Goal: Answer question/provide support: Answer question/provide support

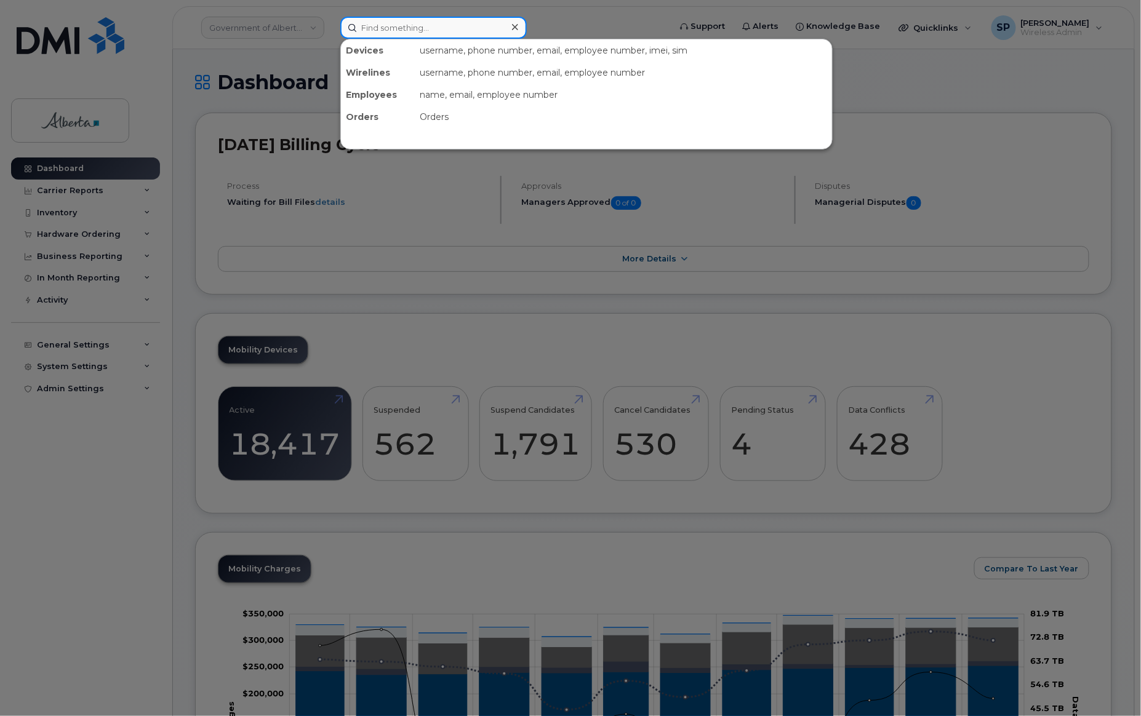
click at [405, 21] on input at bounding box center [433, 28] width 186 height 22
paste input "5873418378"
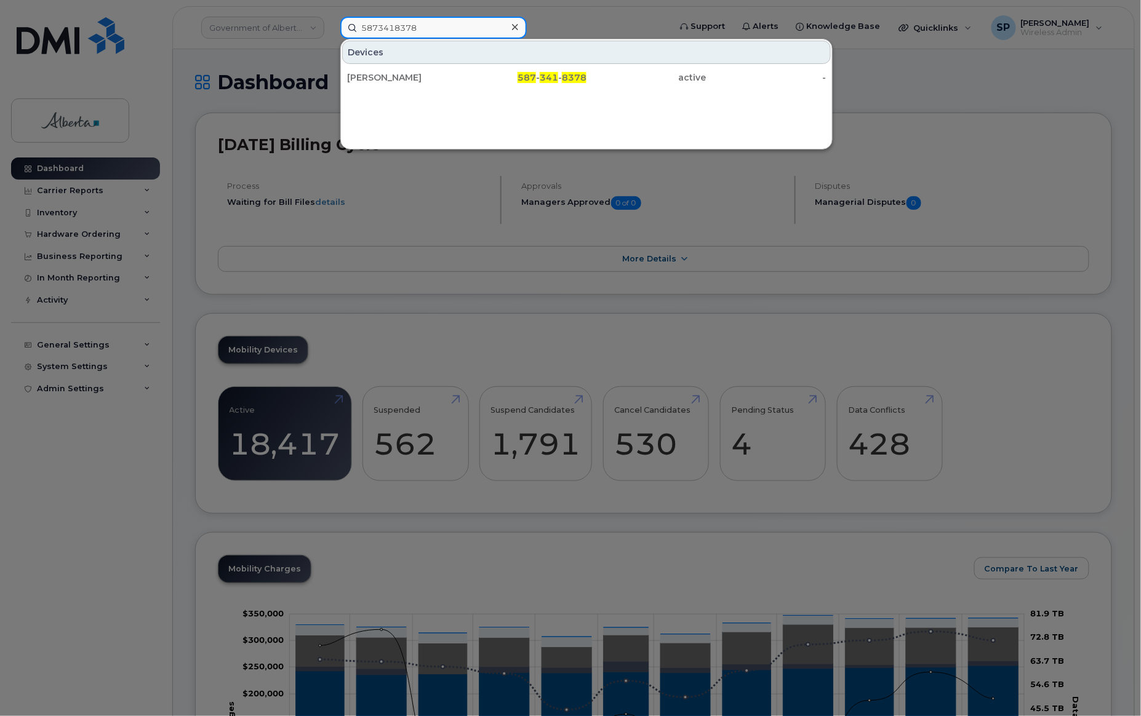
type input "5873418378"
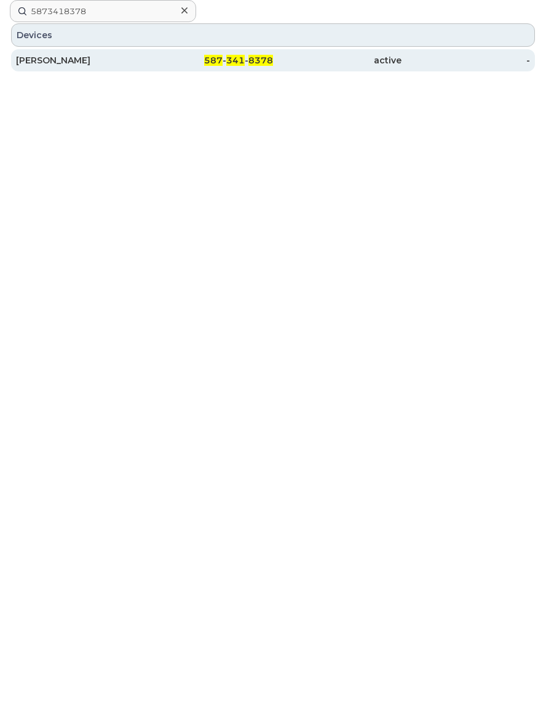
click at [37, 58] on div "[PERSON_NAME]" at bounding box center [80, 60] width 129 height 12
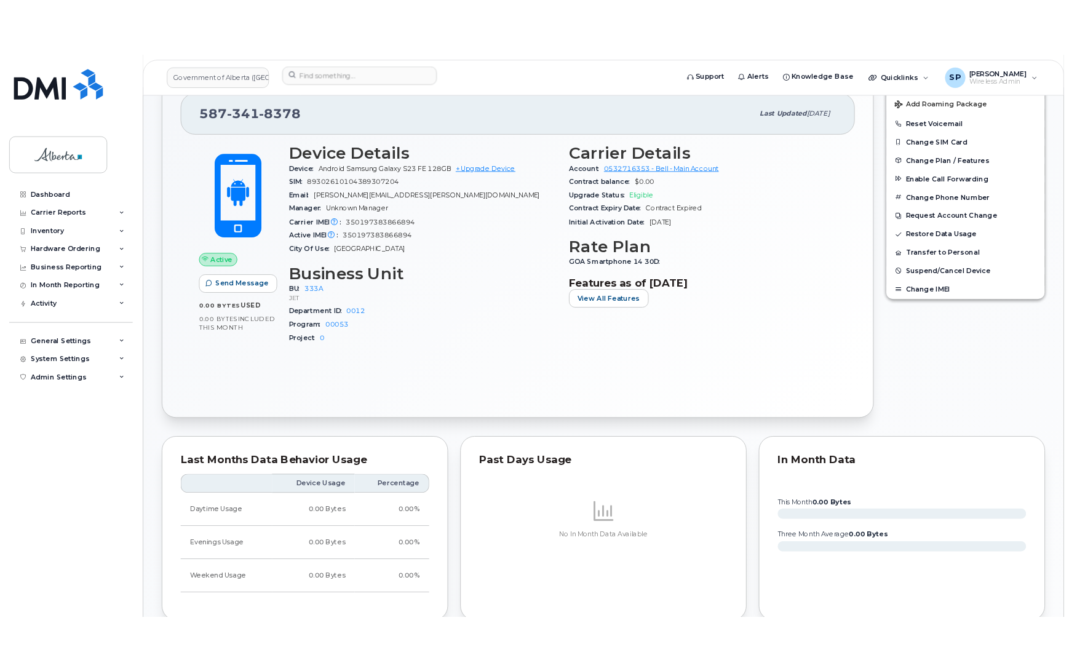
scroll to position [308, 0]
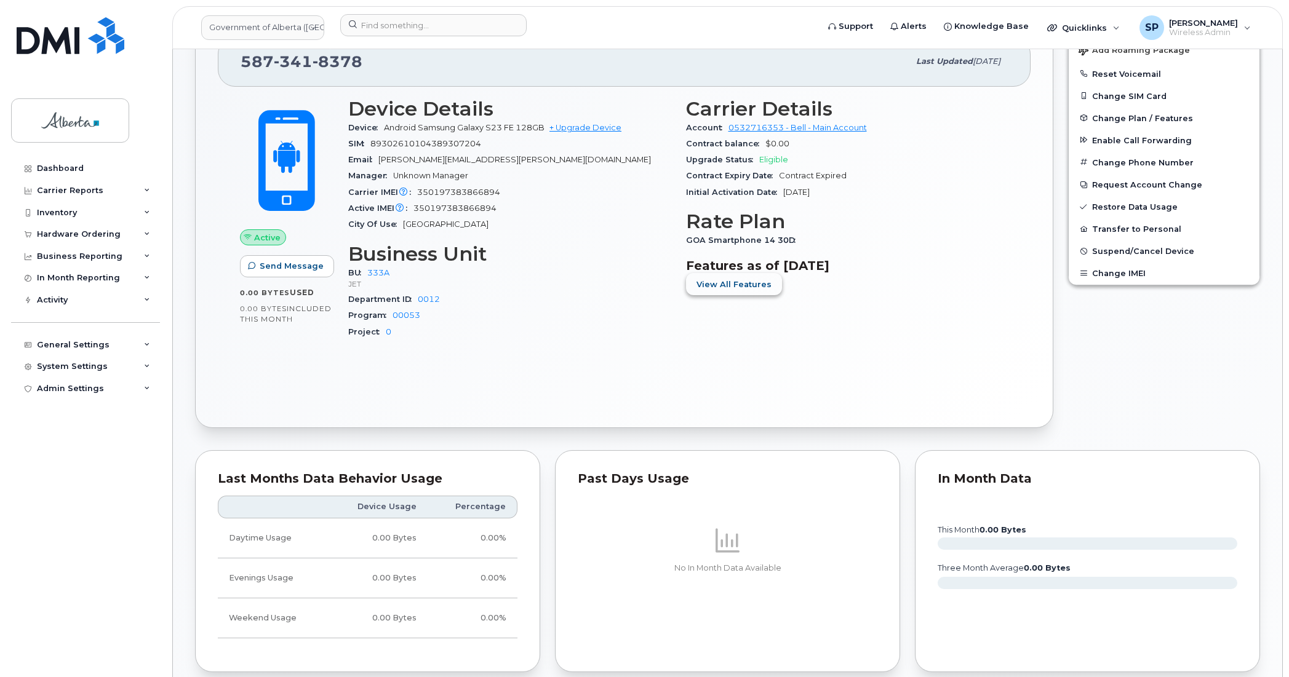
click at [511, 289] on span "View All Features" at bounding box center [733, 285] width 75 height 12
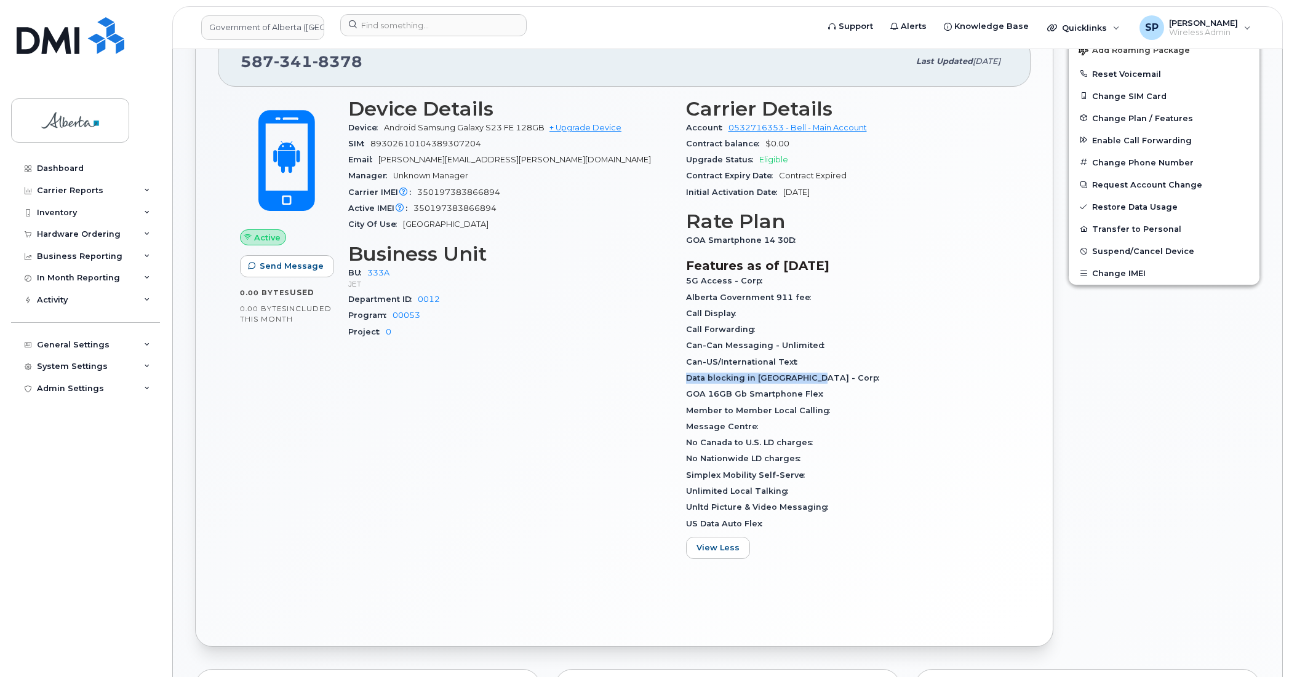
drag, startPoint x: 819, startPoint y: 379, endPoint x: 684, endPoint y: 386, distance: 135.5
click at [511, 386] on div "Carrier Details Account 0532716353 - Bell - Main Account Contract balance $0.00…" at bounding box center [848, 333] width 338 height 486
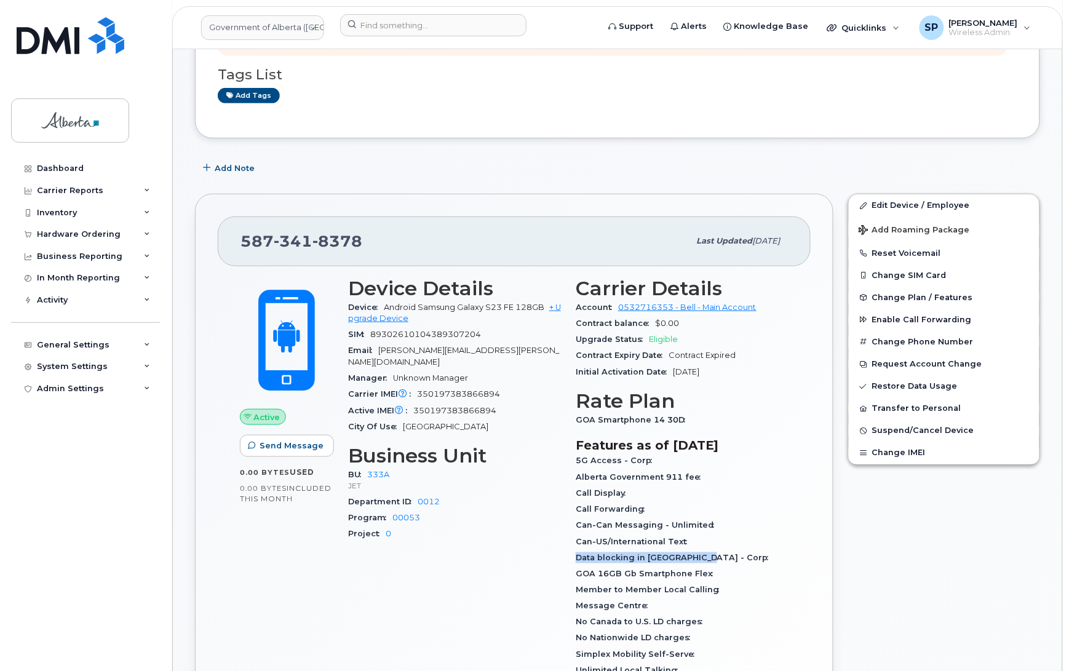
scroll to position [0, 0]
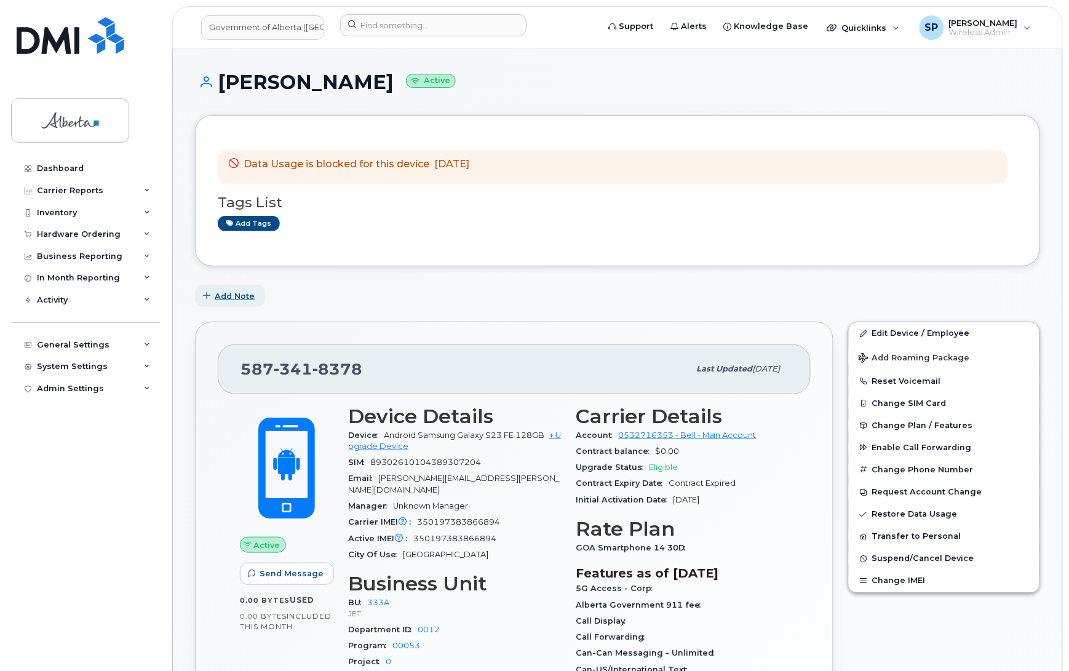
click at [229, 298] on span "Add Note" at bounding box center [235, 296] width 40 height 12
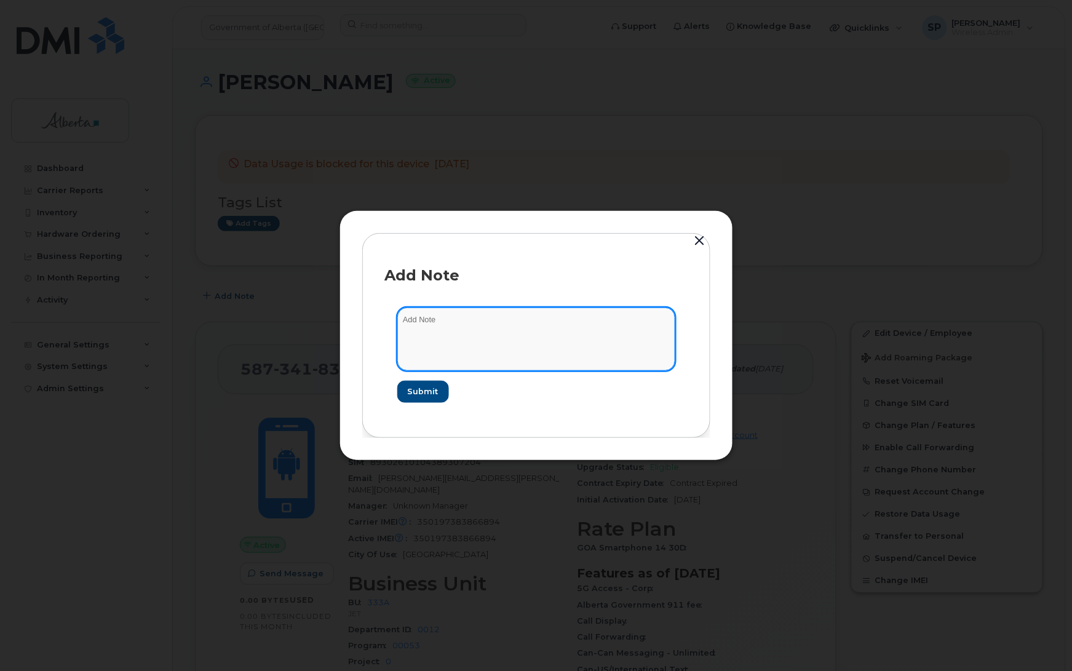
click at [506, 339] on textarea at bounding box center [536, 339] width 278 height 63
type textarea "C"
click at [478, 328] on textarea "Removed the" at bounding box center [536, 339] width 278 height 63
paste textarea "Data blocking in Canada - Corp"
click at [511, 321] on textarea "Removed the Data blocking in Canada - Corp SOC" at bounding box center [536, 339] width 278 height 63
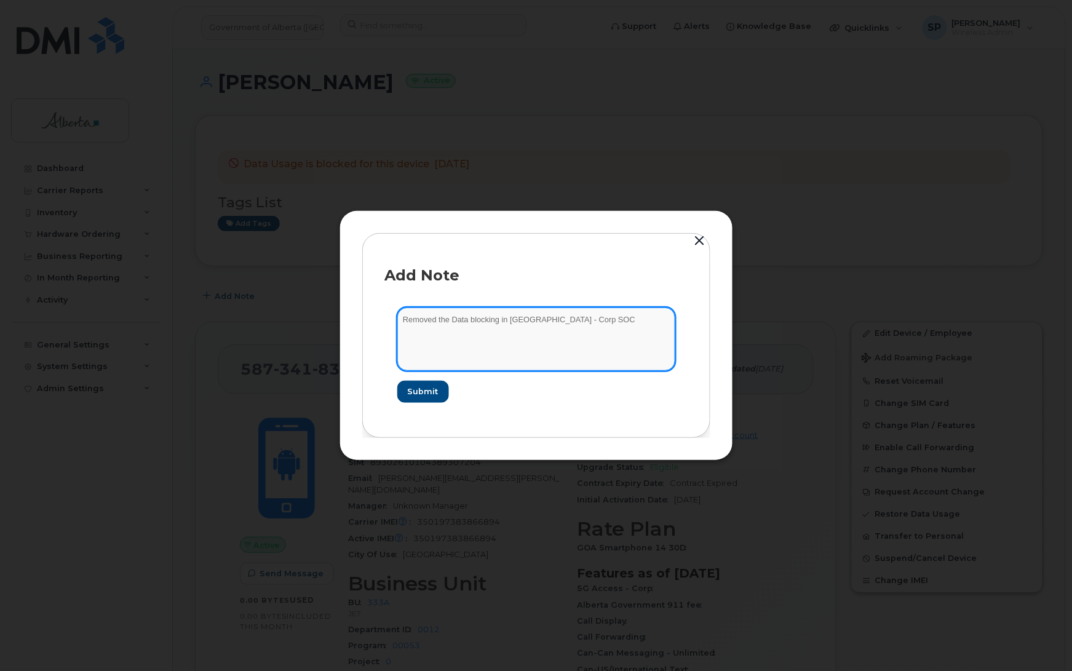
paste textarea "CRPDTBLK2"
click at [511, 320] on textarea "Removed the Data blocking in Canada - Corp SOC CRPDTBLK2, confirmed with Linda …" at bounding box center [536, 339] width 278 height 63
click at [439, 331] on textarea "Removed the Data blocking in Canada - Corp SOC CRPDTBLK2, $2.50 - confirmed wit…" at bounding box center [536, 339] width 278 height 63
type textarea "Removed the Data blocking in Canada - Corp SOC CRPDTBLK2, $2.50 - confirmed by …"
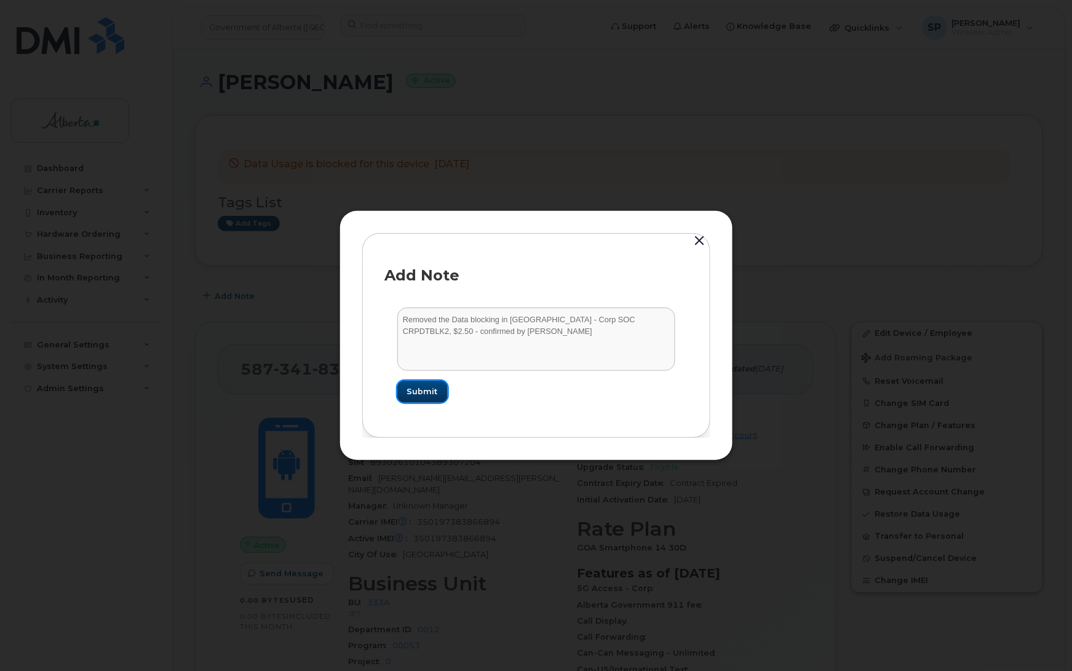
click at [425, 391] on span "Submit" at bounding box center [422, 392] width 31 height 12
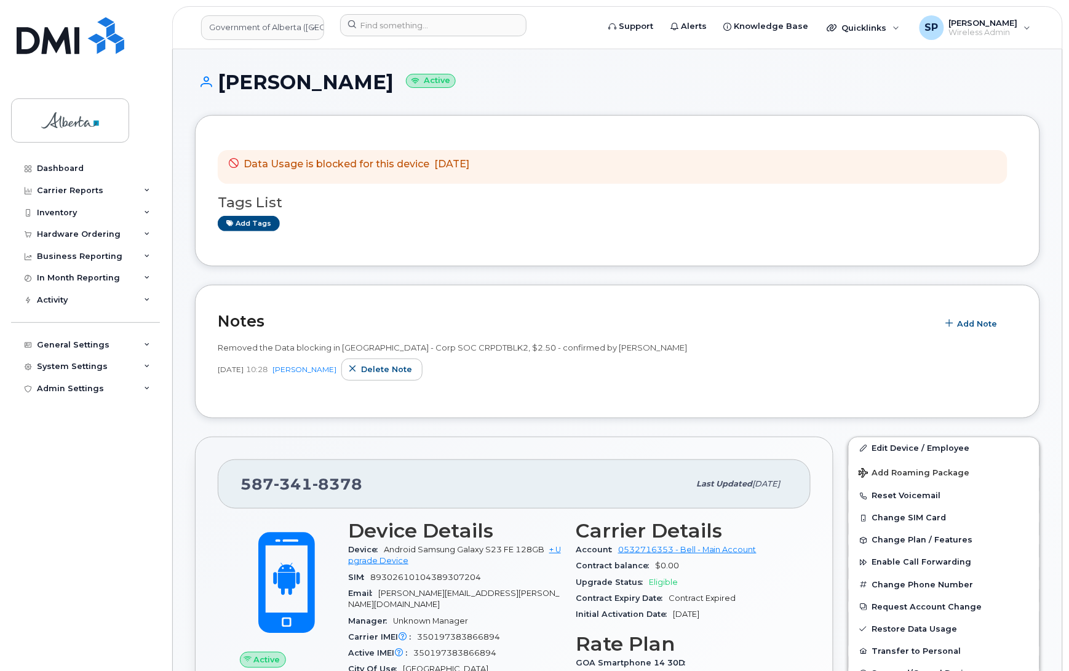
click at [103, 540] on div "Dashboard Carrier Reports Monthly Billing Data Daily Data Pooling Data Behavior…" at bounding box center [87, 405] width 152 height 495
